Goal: Check status: Check status

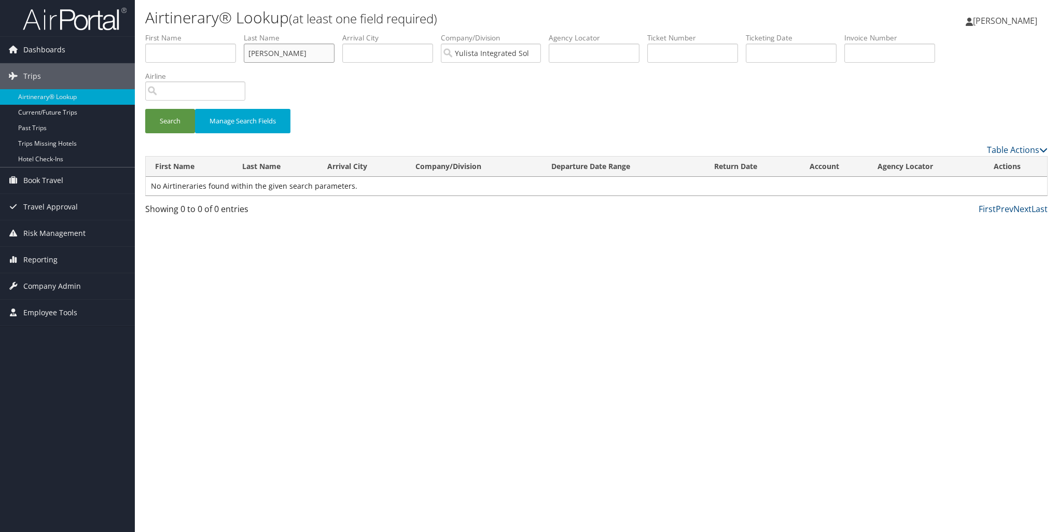
click at [328, 55] on input "[PERSON_NAME]" at bounding box center [289, 53] width 91 height 19
drag, startPoint x: 294, startPoint y: 53, endPoint x: 235, endPoint y: 54, distance: 58.6
click at [235, 33] on ul "First Name Last Name [PERSON_NAME] Departure City Arrival City Company/Division…" at bounding box center [596, 33] width 902 height 0
type input "kaett"
click at [537, 52] on input "Yulista Integrated Solutions" at bounding box center [491, 53] width 100 height 19
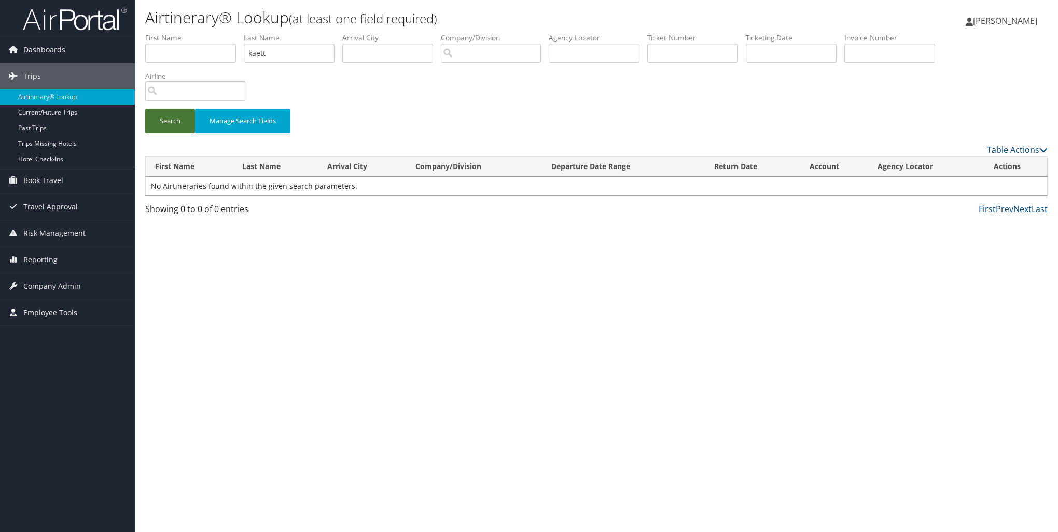
click at [178, 123] on button "Search" at bounding box center [170, 121] width 50 height 24
click at [284, 55] on input "kaett" at bounding box center [289, 53] width 91 height 19
type input "kaett"
click at [164, 121] on button "Search" at bounding box center [170, 121] width 50 height 24
drag, startPoint x: 273, startPoint y: 56, endPoint x: 173, endPoint y: 49, distance: 100.8
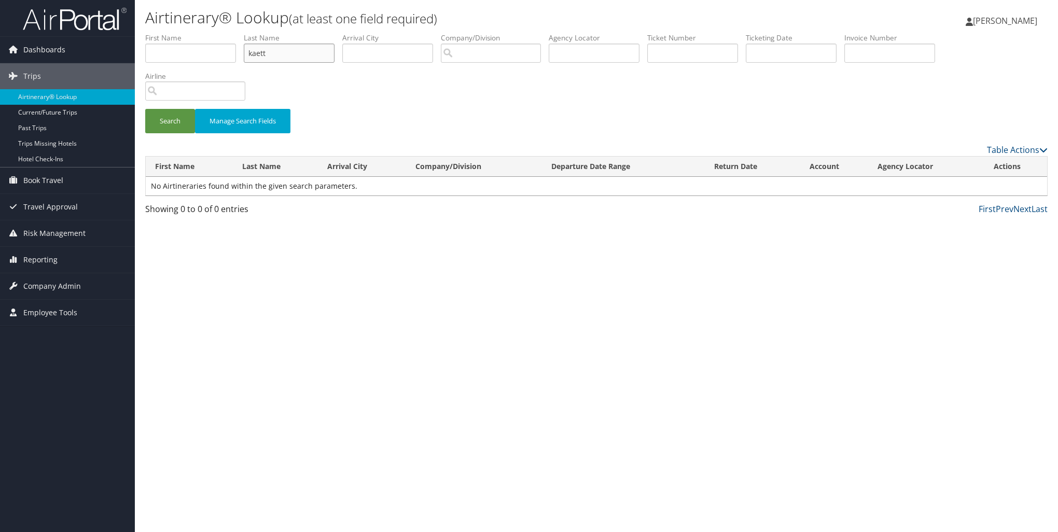
click at [173, 33] on ul "First Name Last Name kaett Departure City Arrival City Company/Division Airport…" at bounding box center [596, 33] width 902 height 0
click at [176, 55] on input "text" at bounding box center [190, 53] width 91 height 19
type input "kaleb"
click at [165, 119] on button "Search" at bounding box center [170, 121] width 50 height 24
